Goal: Task Accomplishment & Management: Manage account settings

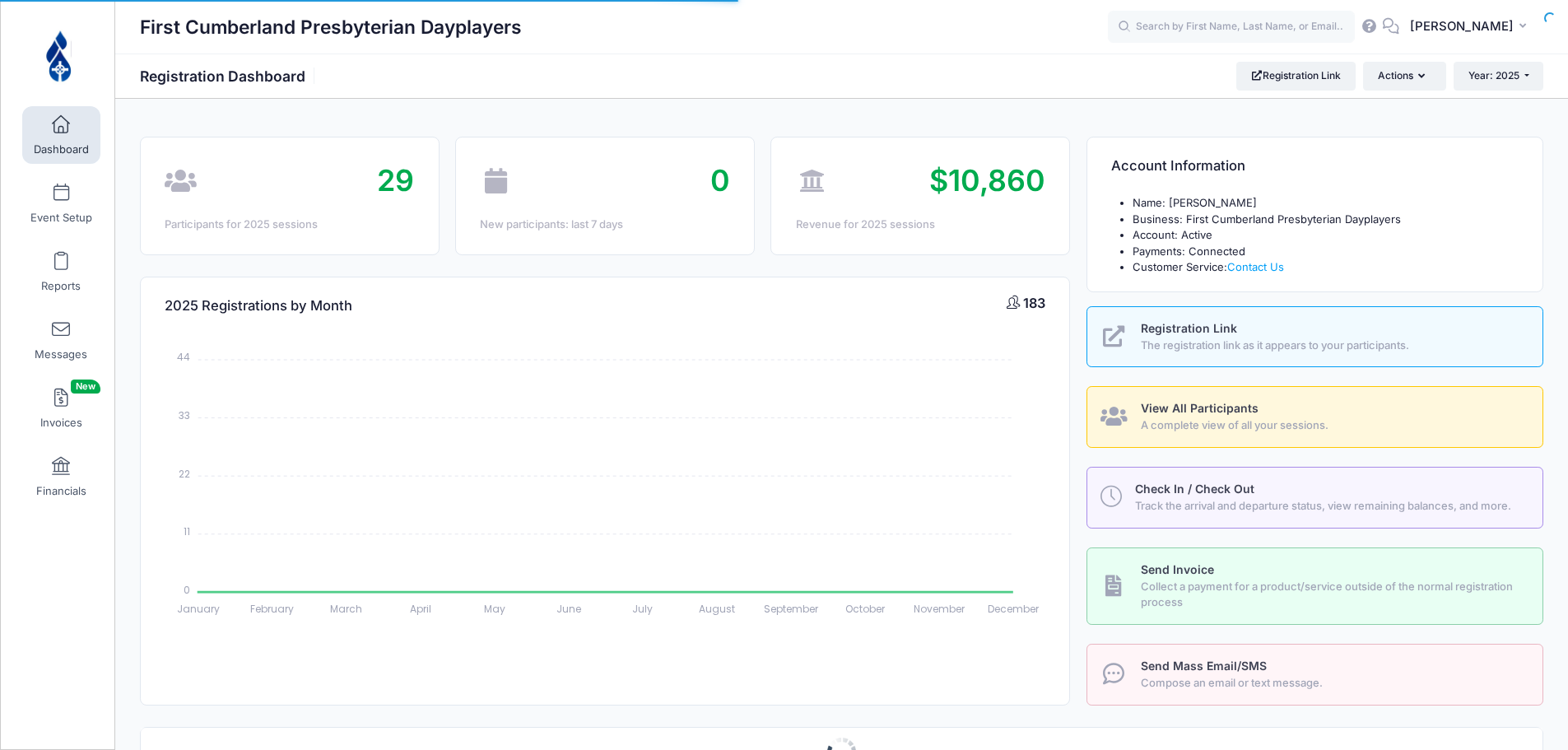
select select
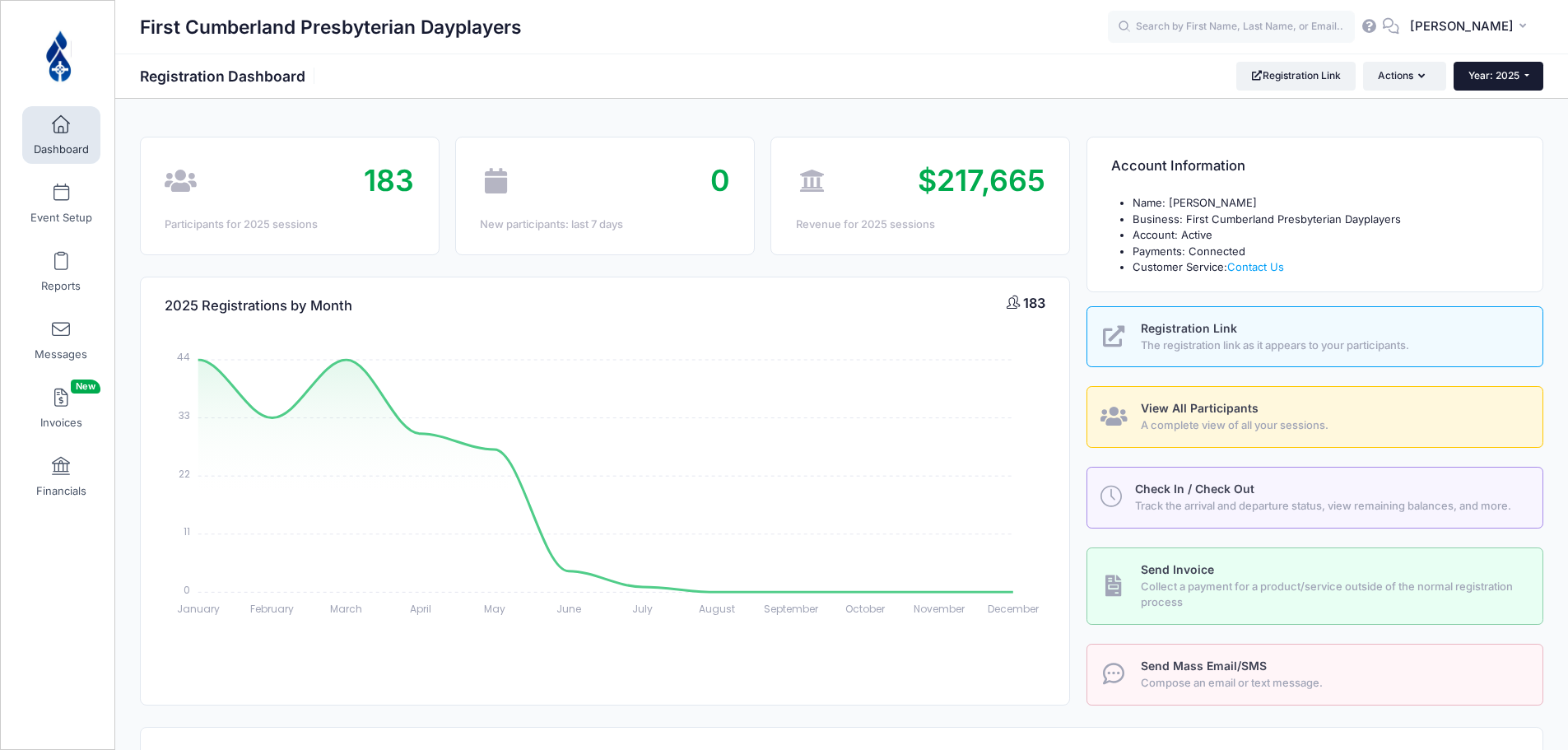
click at [1508, 84] on button "Year: 2025" at bounding box center [1498, 76] width 89 height 28
click at [1049, 53] on div "First Cumberland Presbyterian Dayplayers Registration Dashboard Registration Li…" at bounding box center [841, 76] width 1453 height 46
